Goal: Task Accomplishment & Management: Use online tool/utility

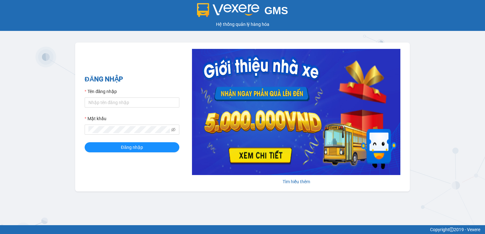
click at [110, 97] on div "Tên đăng nhập" at bounding box center [132, 92] width 95 height 9
click at [109, 102] on input "Tên đăng nhập" at bounding box center [132, 103] width 95 height 10
type input "ngai.vie"
click at [128, 147] on span "Đăng nhập" at bounding box center [132, 147] width 22 height 7
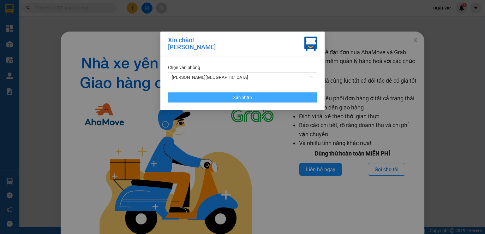
click at [231, 98] on button "Xác nhận" at bounding box center [242, 98] width 149 height 10
